Goal: Task Accomplishment & Management: Use online tool/utility

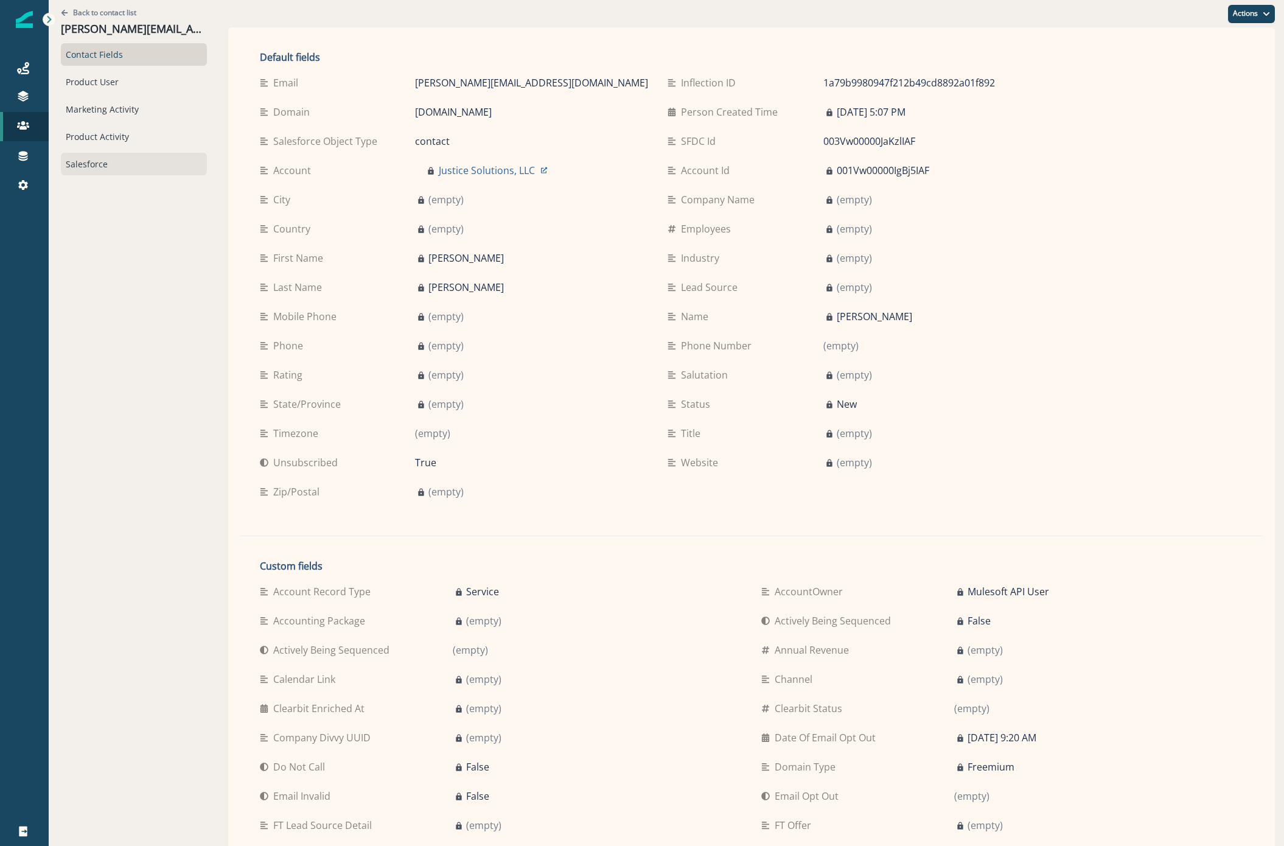
click at [114, 153] on div "Salesforce" at bounding box center [134, 164] width 146 height 23
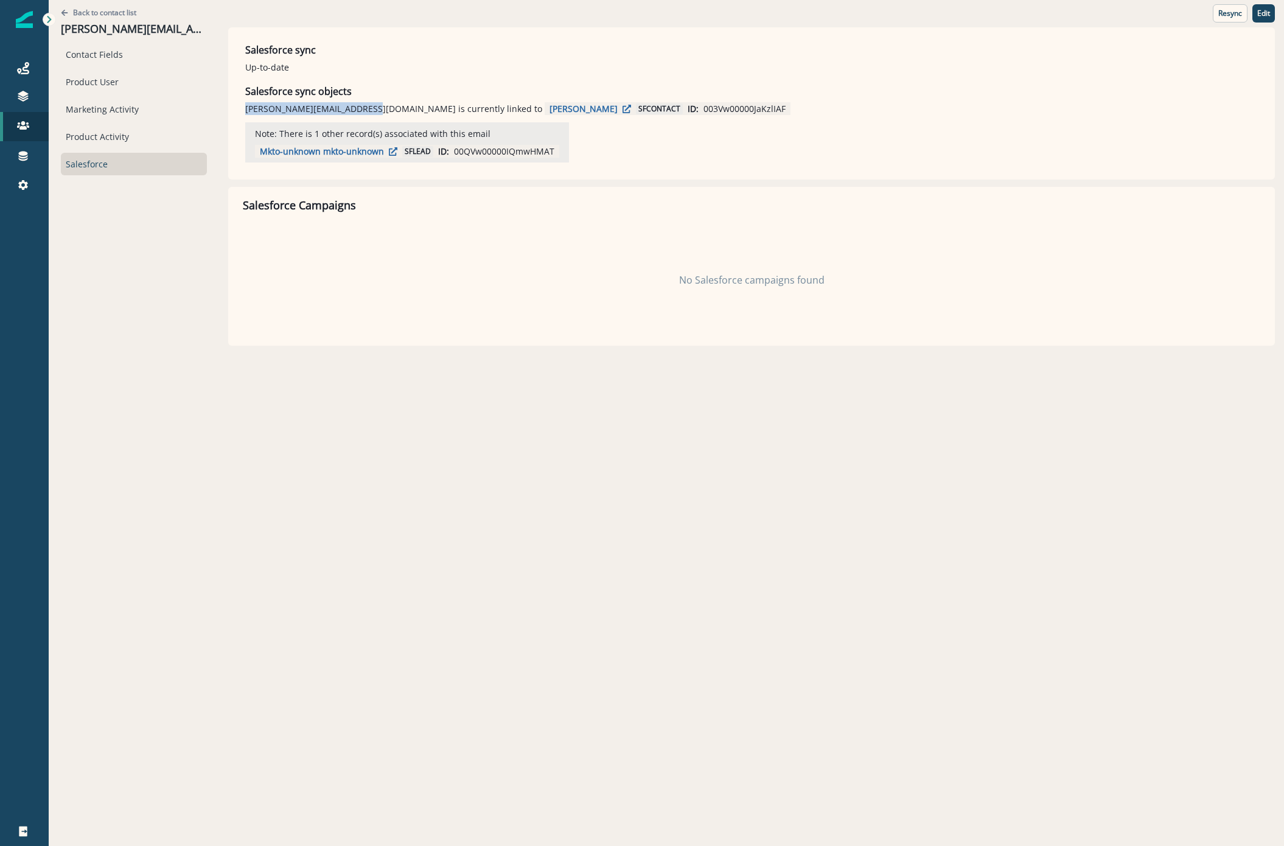
drag, startPoint x: 363, startPoint y: 107, endPoint x: 240, endPoint y: 106, distance: 123.5
click at [240, 106] on div "Resync Edit Salesforce sync Up-to-date Salesforce sync objects [PERSON_NAME][EM…" at bounding box center [751, 103] width 1047 height 152
copy p "[PERSON_NAME][EMAIL_ADDRESS][DOMAIN_NAME]"
click at [703, 111] on p "003Vw00000JaKzlIAF" at bounding box center [744, 108] width 82 height 13
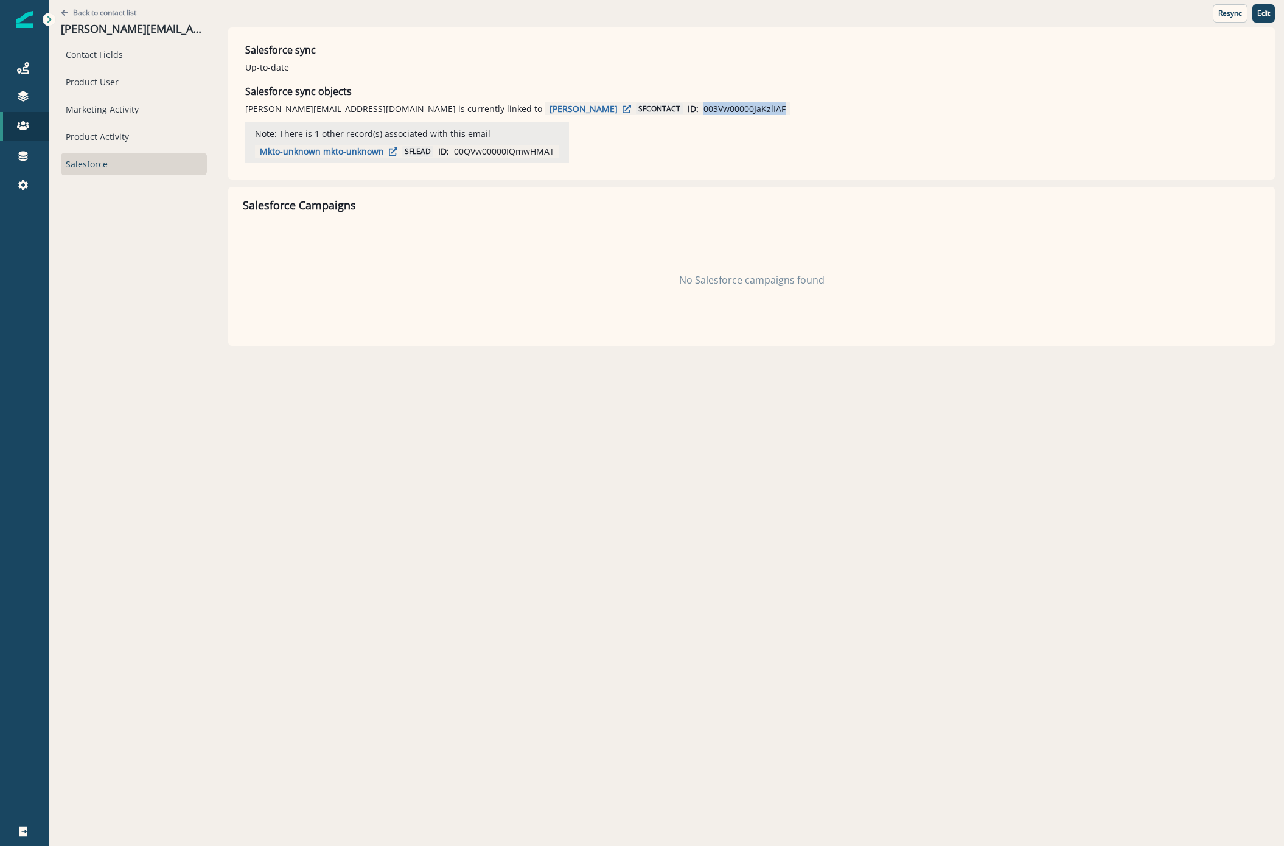
copy p "003Vw00000JaKzlIAF"
click at [618, 173] on div "Resync Edit Salesforce sync Up-to-date Salesforce sync objects michael.boswell5…" at bounding box center [751, 103] width 1047 height 152
click at [703, 110] on p "003Vw00000JaKzlIAF" at bounding box center [744, 108] width 82 height 13
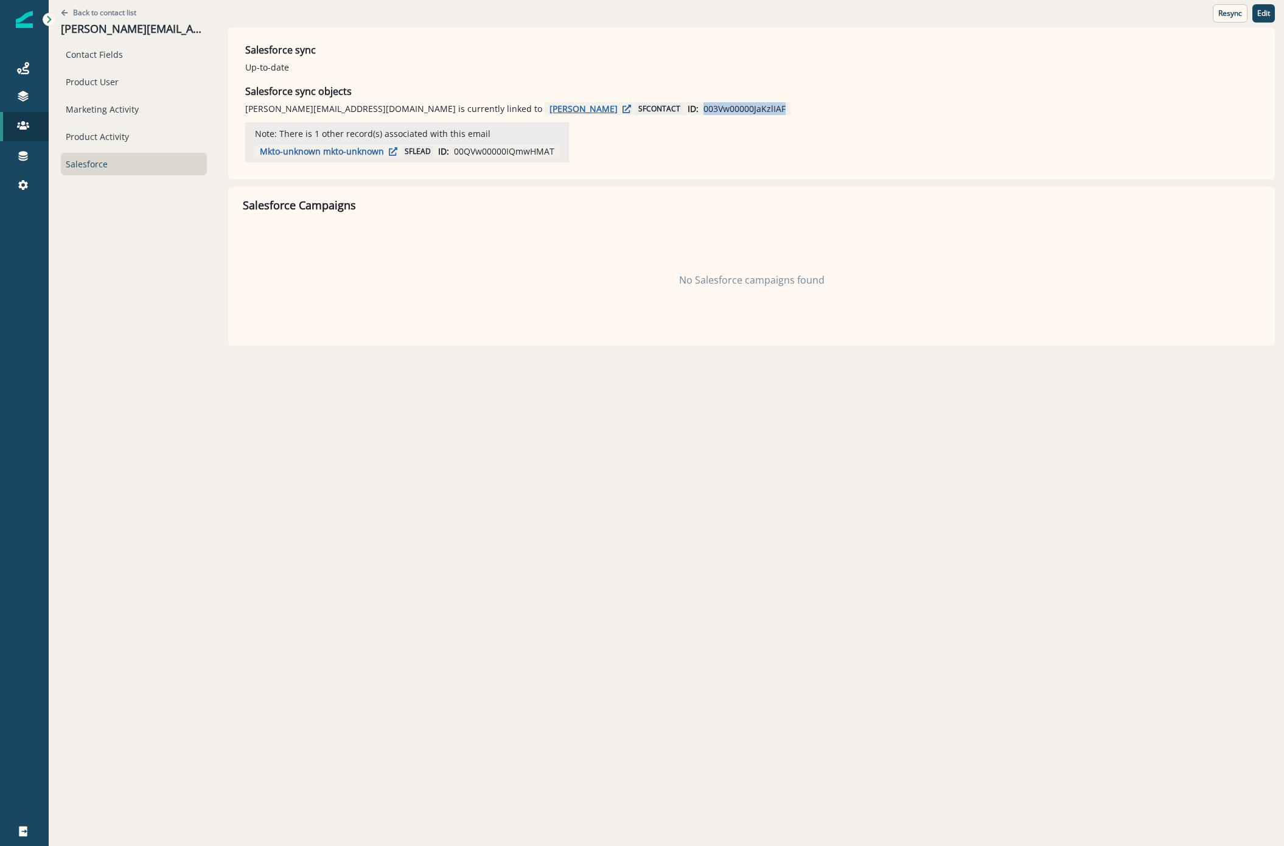
click at [549, 113] on p "Michael boswell" at bounding box center [583, 109] width 68 height 12
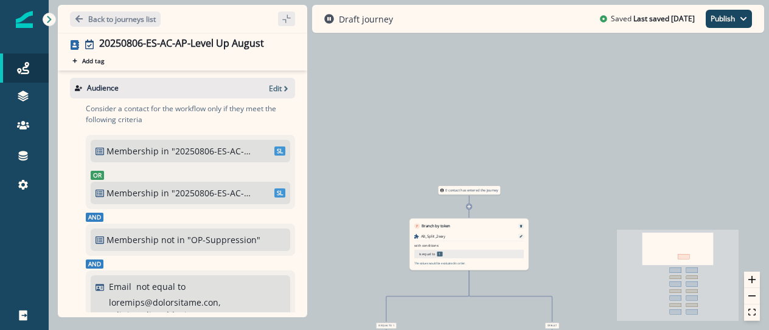
scroll to position [365, 0]
